Goal: Find specific page/section: Find specific page/section

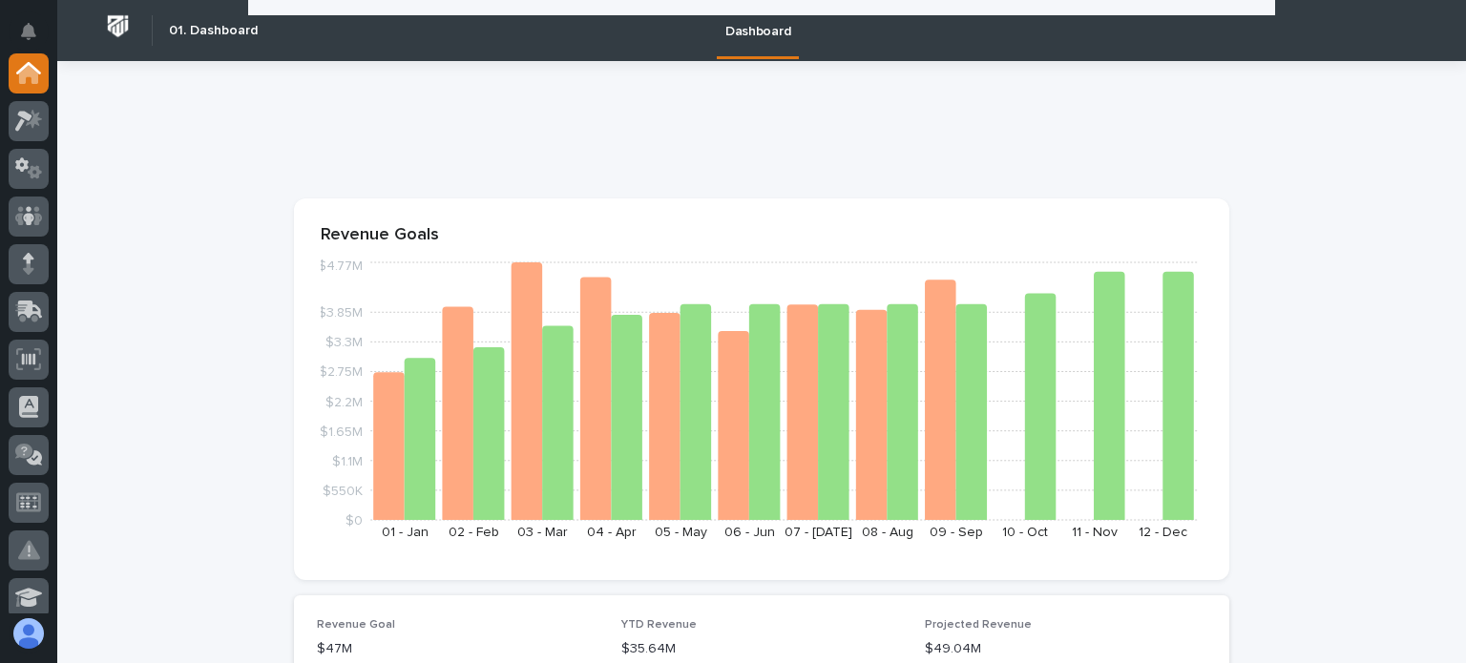
scroll to position [954, 0]
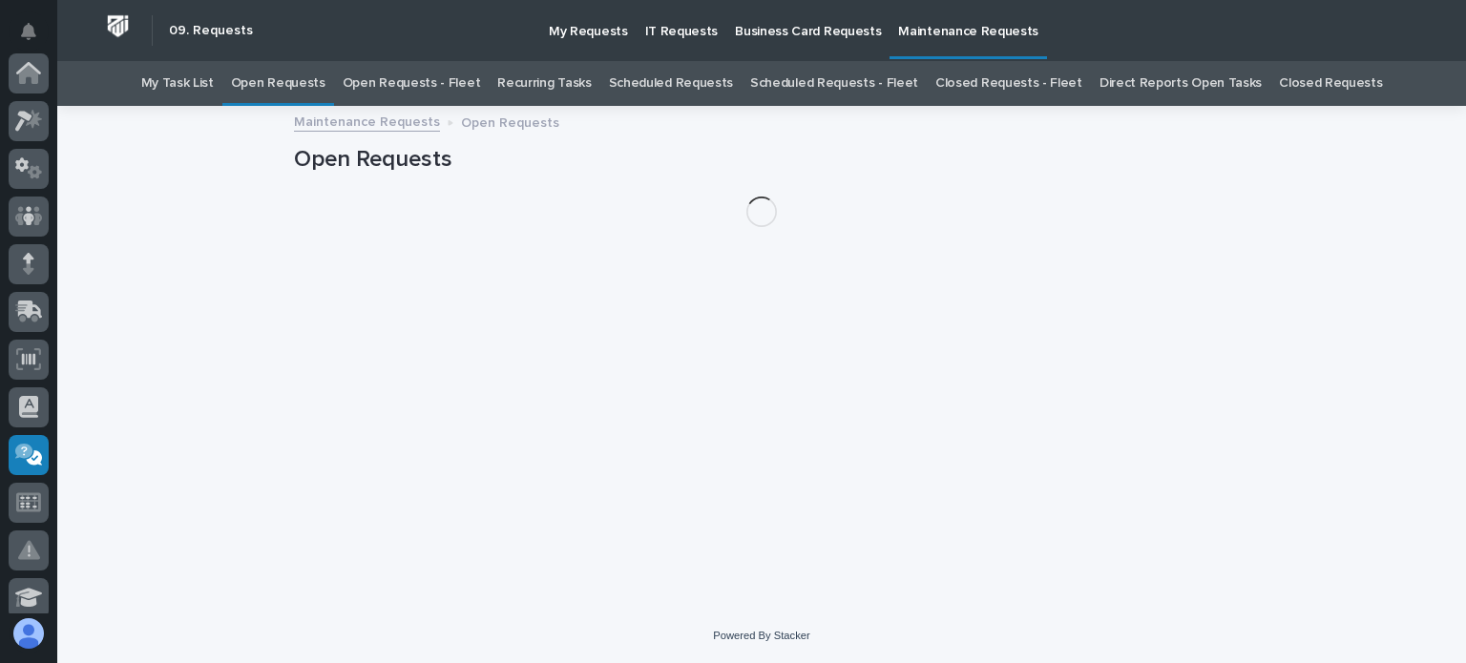
scroll to position [382, 0]
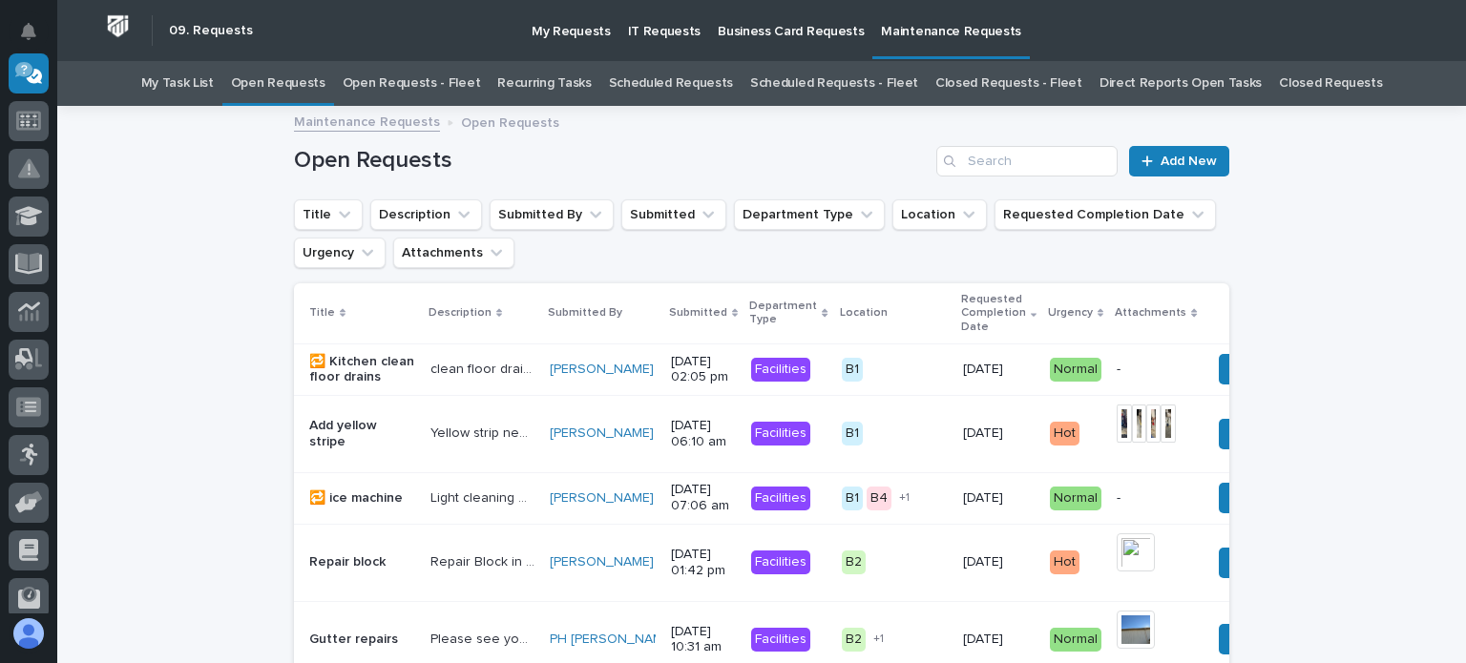
click at [452, 82] on link "Open Requests - Fleet" at bounding box center [412, 83] width 138 height 45
